Goal: Task Accomplishment & Management: Manage account settings

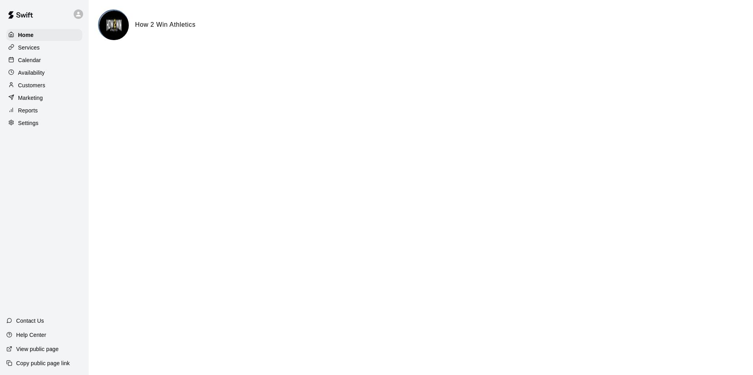
drag, startPoint x: 39, startPoint y: 63, endPoint x: 71, endPoint y: 64, distance: 32.3
click at [40, 63] on p "Calendar" at bounding box center [29, 60] width 23 height 8
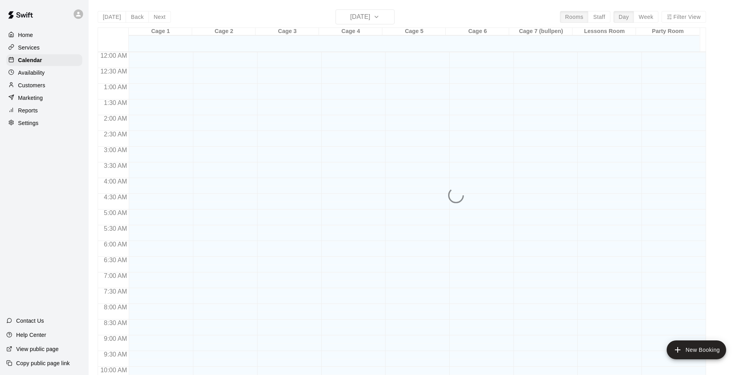
scroll to position [400, 0]
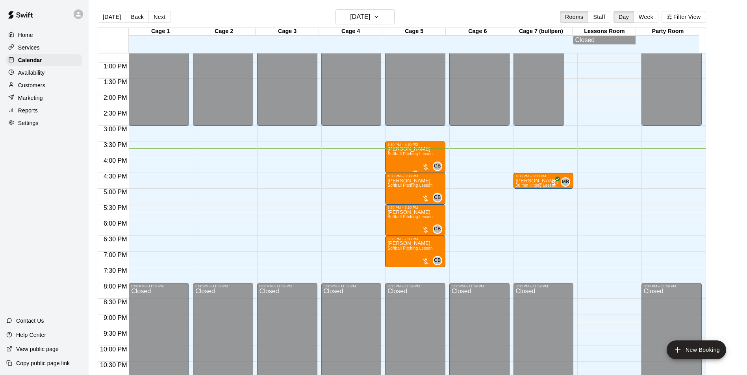
click at [422, 156] on span "Softball Pitching Lesson" at bounding box center [409, 154] width 45 height 4
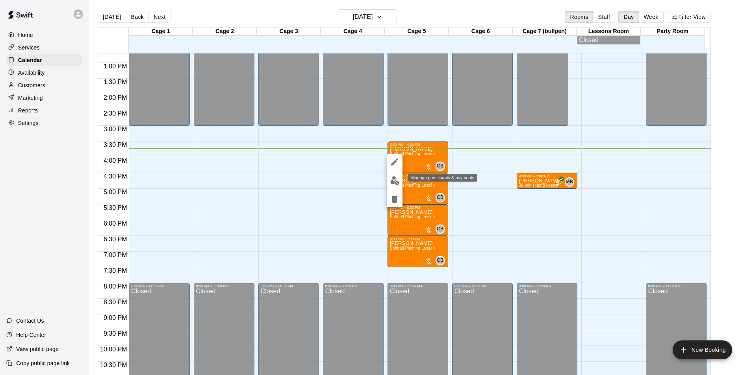
click at [393, 181] on img "edit" at bounding box center [394, 180] width 9 height 9
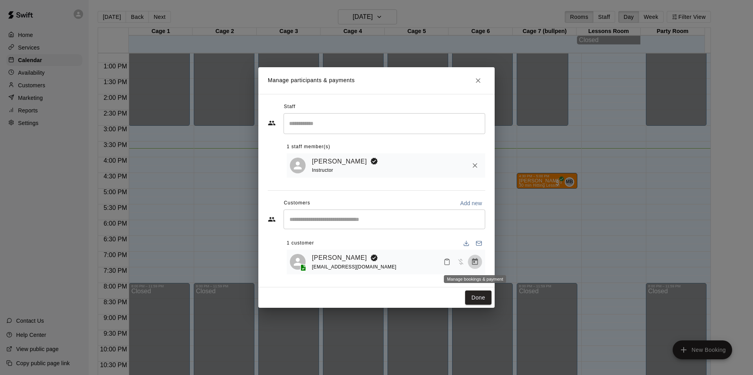
click at [474, 262] on icon "Manage bookings & payment" at bounding box center [475, 262] width 8 height 8
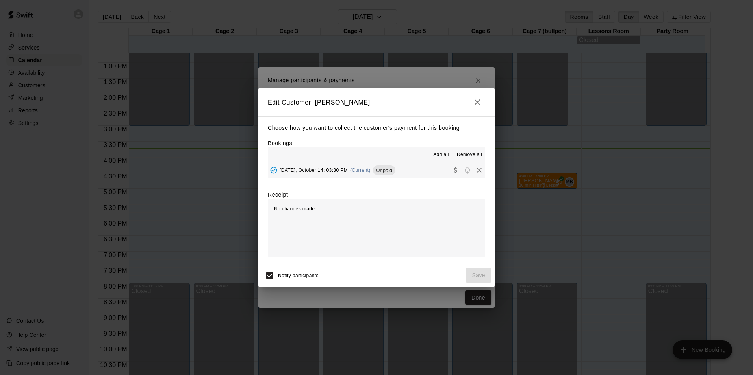
click at [439, 155] on span "Add all" at bounding box center [441, 155] width 16 height 8
click at [392, 174] on span "Unpaid" at bounding box center [384, 171] width 22 height 6
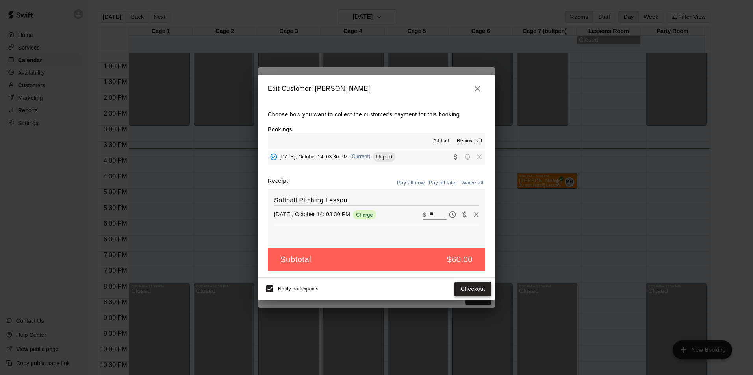
click at [468, 289] on button "Checkout" at bounding box center [472, 289] width 37 height 15
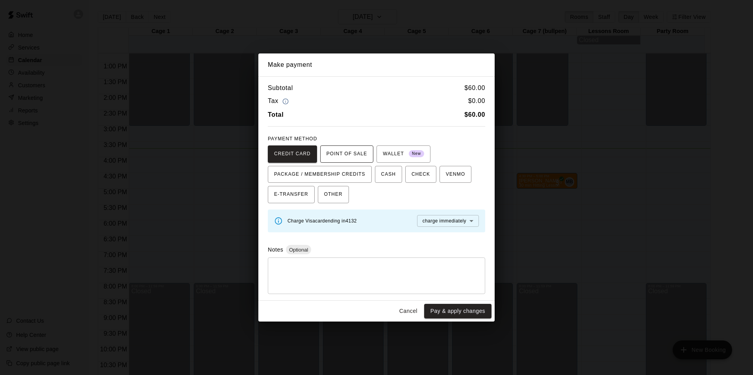
click at [361, 159] on span "POINT OF SALE" at bounding box center [346, 154] width 41 height 13
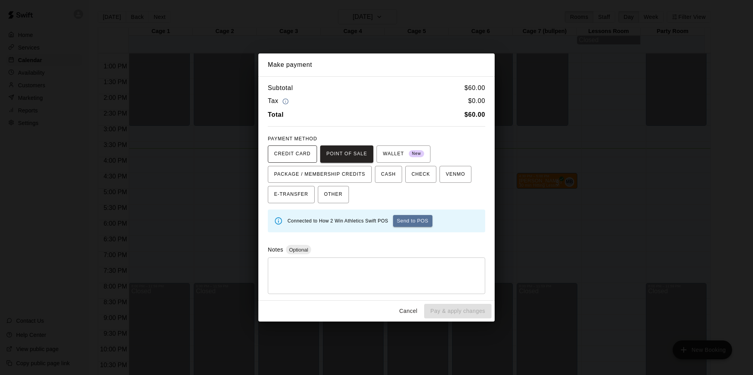
click at [310, 159] on button "CREDIT CARD" at bounding box center [292, 154] width 49 height 17
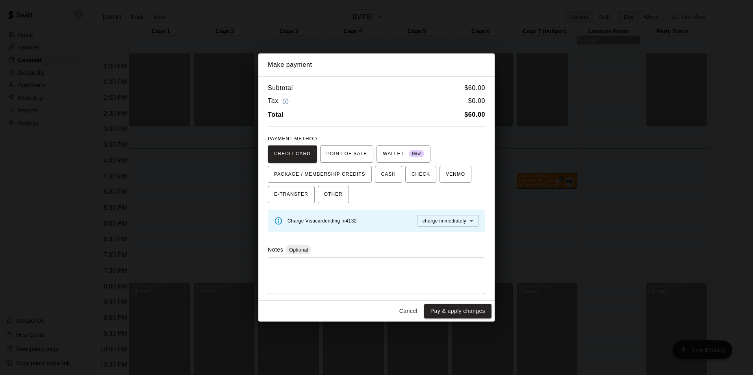
click at [406, 313] on button "Cancel" at bounding box center [408, 311] width 25 height 15
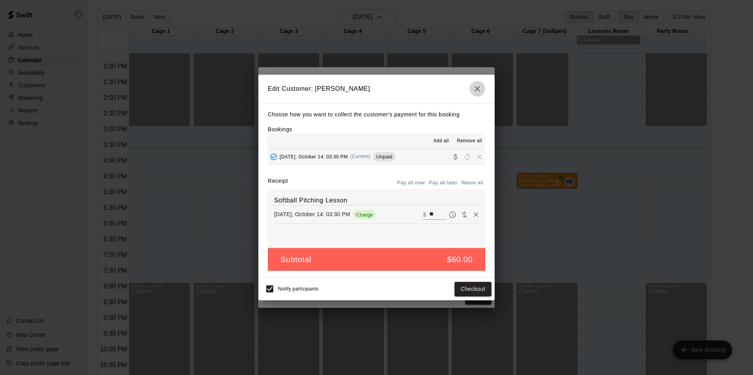
click at [479, 92] on icon "button" at bounding box center [476, 88] width 9 height 9
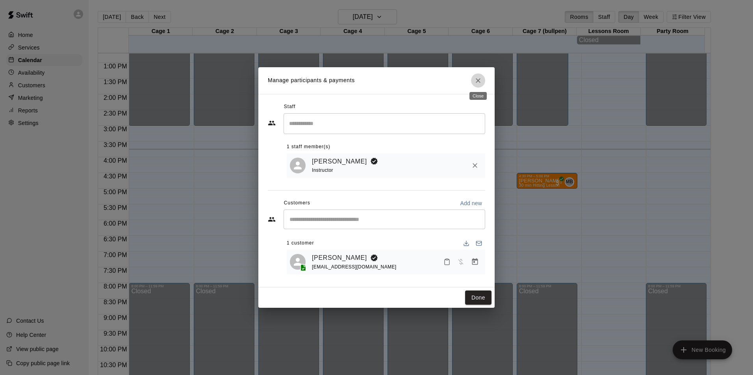
drag, startPoint x: 480, startPoint y: 82, endPoint x: 590, endPoint y: 104, distance: 111.9
click at [480, 82] on icon "Close" at bounding box center [478, 81] width 8 height 8
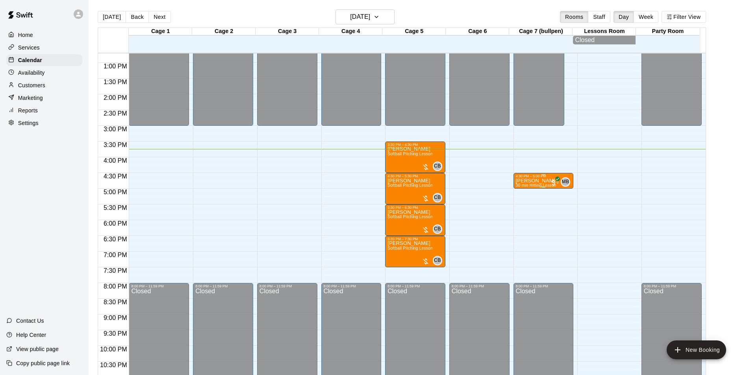
click at [529, 181] on p "[PERSON_NAME]" at bounding box center [537, 181] width 43 height 0
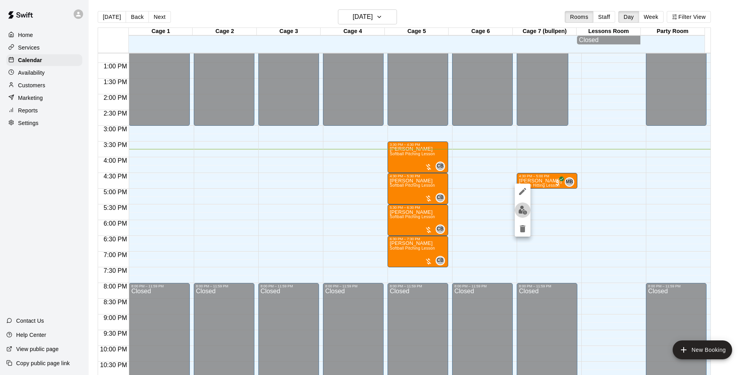
click at [526, 206] on img "edit" at bounding box center [522, 210] width 9 height 9
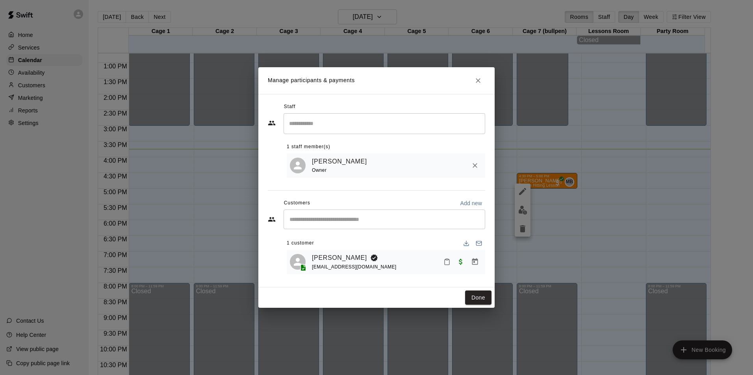
click at [475, 263] on icon "Manage bookings & payment" at bounding box center [475, 262] width 6 height 7
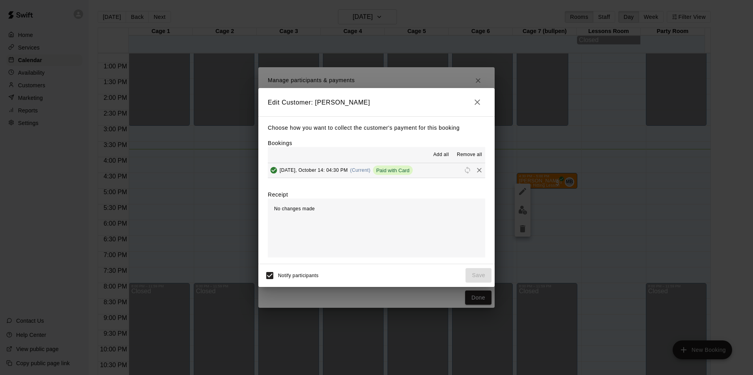
click at [444, 155] on span "Add all" at bounding box center [441, 155] width 16 height 8
click at [406, 174] on span "Paid with Card" at bounding box center [393, 171] width 40 height 6
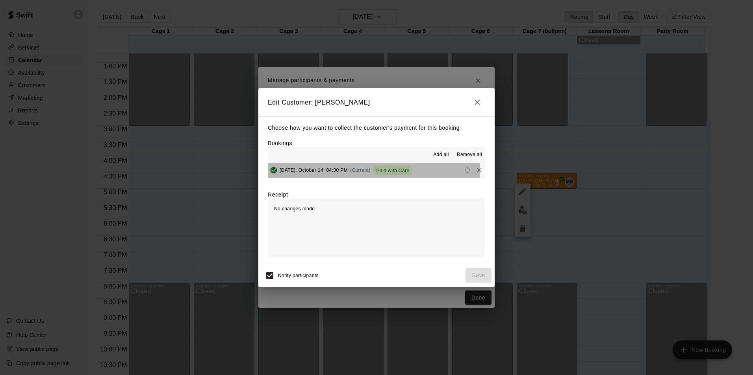
click at [364, 173] on span "(Current)" at bounding box center [360, 171] width 20 height 6
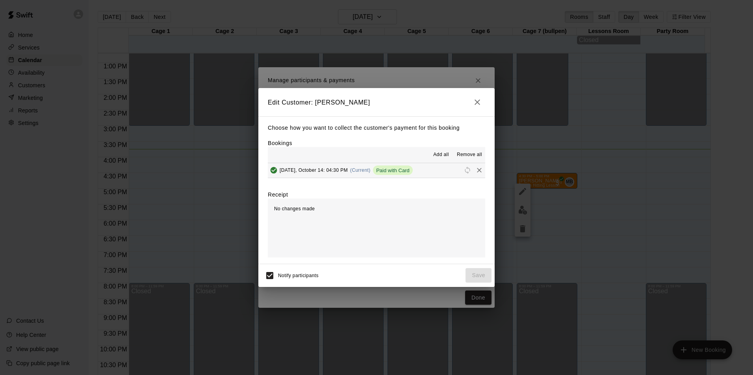
click at [442, 157] on span "Add all" at bounding box center [441, 155] width 16 height 8
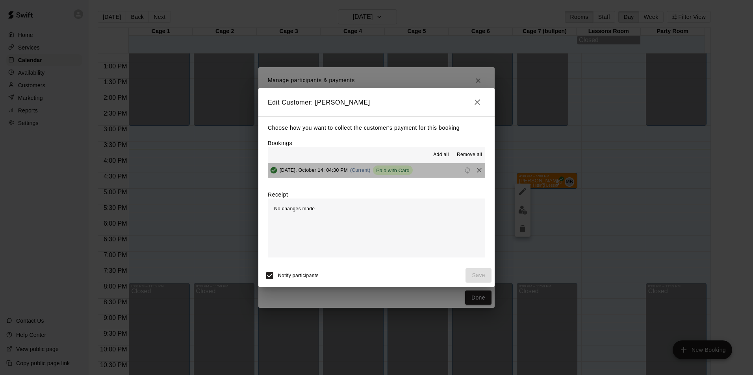
click at [396, 170] on span "Paid with Card" at bounding box center [393, 171] width 40 height 6
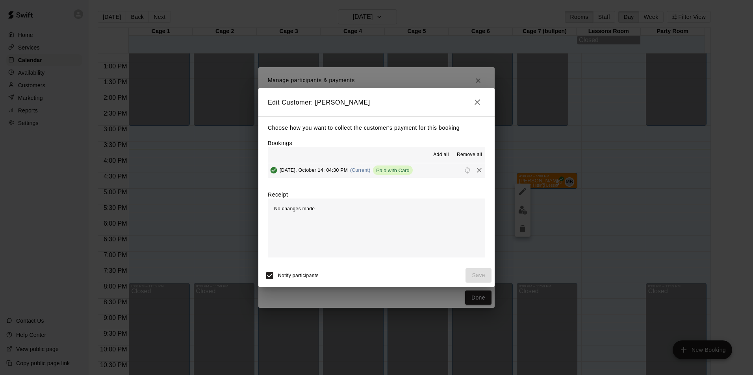
click at [473, 102] on icon "button" at bounding box center [476, 102] width 9 height 9
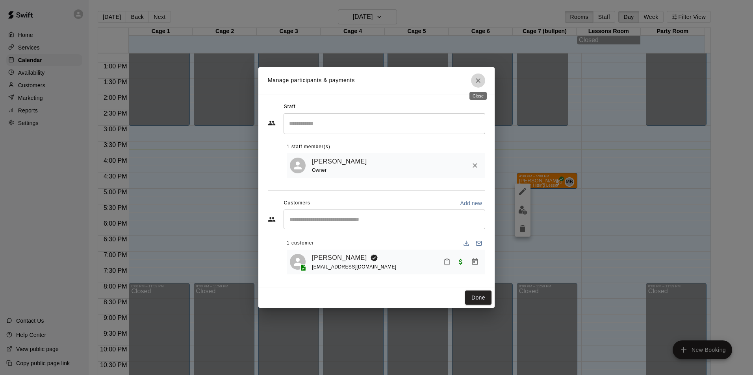
click at [479, 81] on icon "Close" at bounding box center [477, 80] width 5 height 5
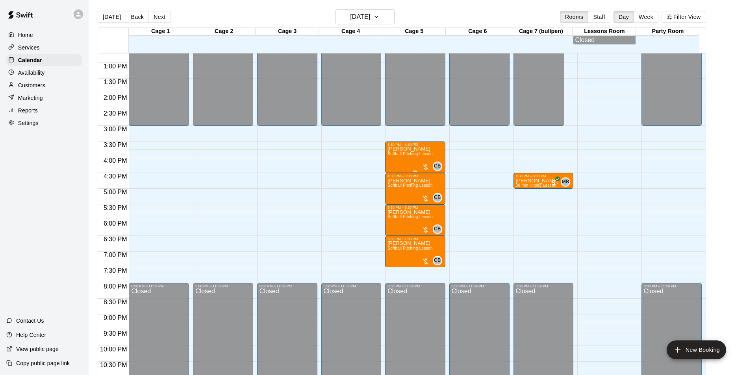
click at [418, 149] on p "[PERSON_NAME]" at bounding box center [409, 149] width 45 height 0
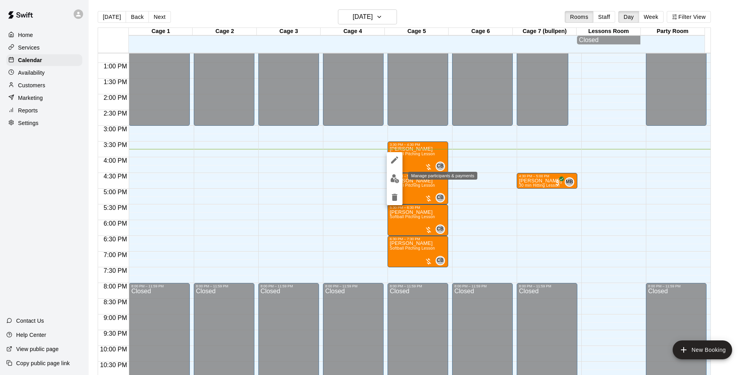
click at [389, 181] on button "edit" at bounding box center [395, 178] width 16 height 15
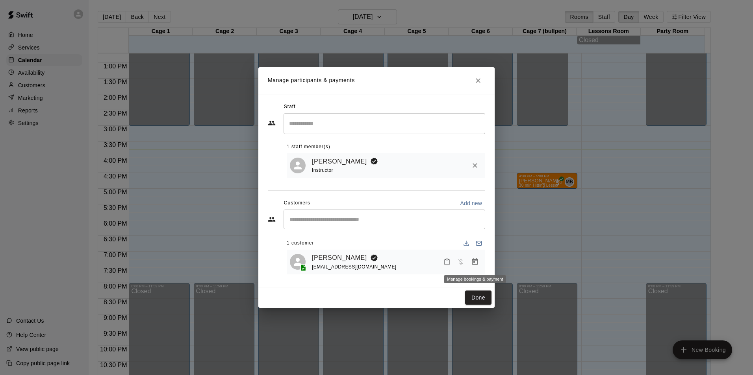
click at [477, 265] on icon "Manage bookings & payment" at bounding box center [475, 262] width 6 height 7
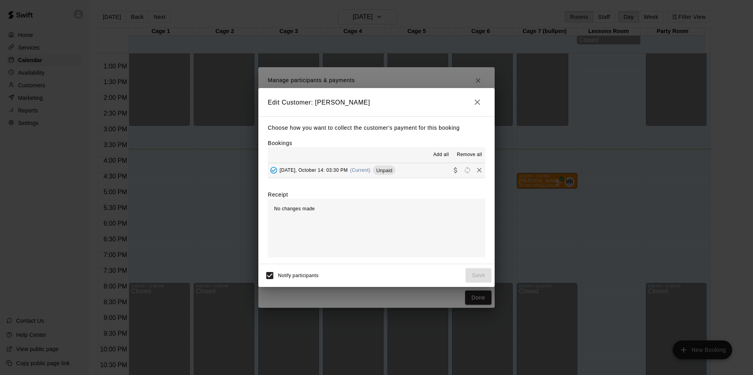
click at [436, 153] on span "Add all" at bounding box center [441, 155] width 16 height 8
click at [394, 167] on div "[DATE], October 14: 03:30 PM (Current) Unpaid" at bounding box center [332, 171] width 128 height 12
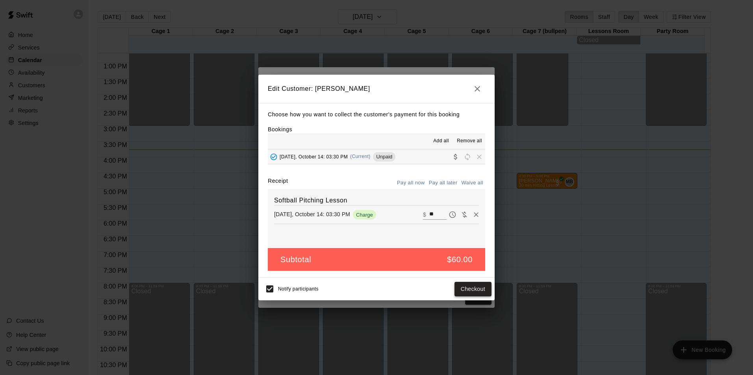
click at [477, 292] on button "Checkout" at bounding box center [472, 289] width 37 height 15
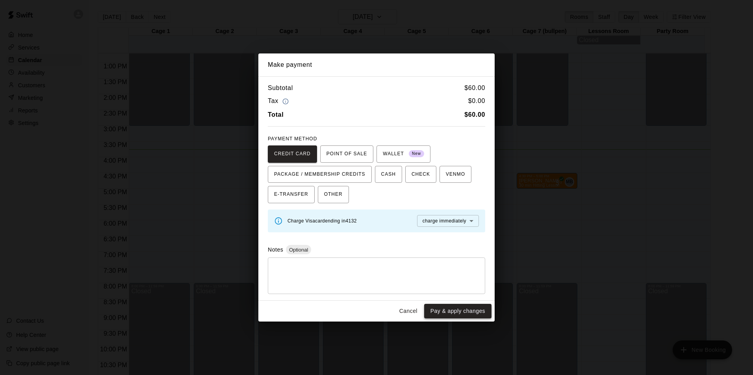
click at [453, 314] on button "Pay & apply changes" at bounding box center [457, 311] width 67 height 15
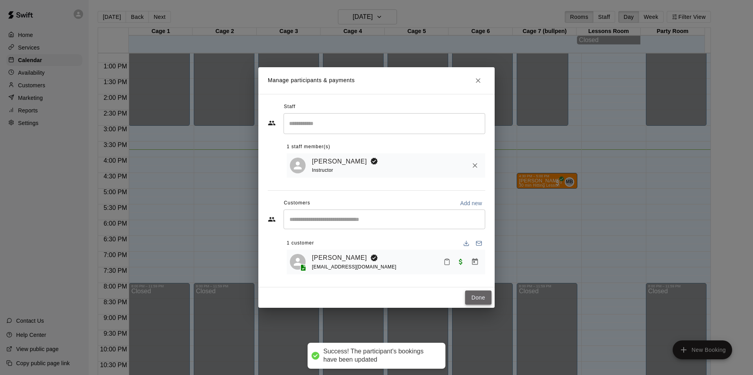
click at [485, 298] on button "Done" at bounding box center [478, 298] width 26 height 15
